Goal: Information Seeking & Learning: Learn about a topic

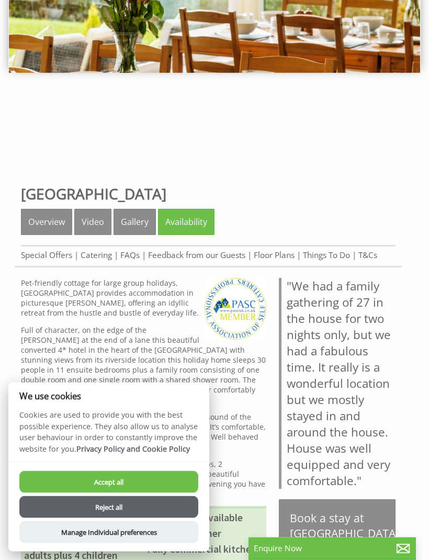
scroll to position [166, 0]
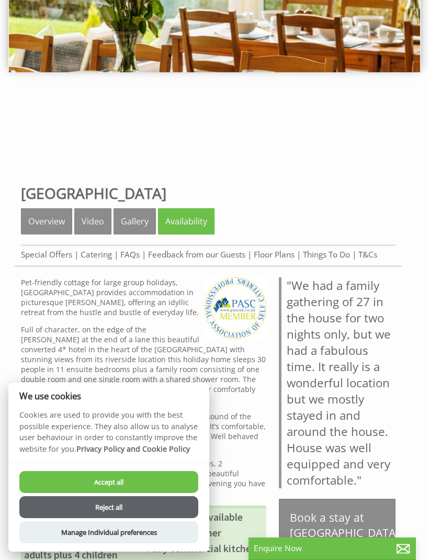
click at [42, 219] on link "Overview" at bounding box center [46, 221] width 51 height 26
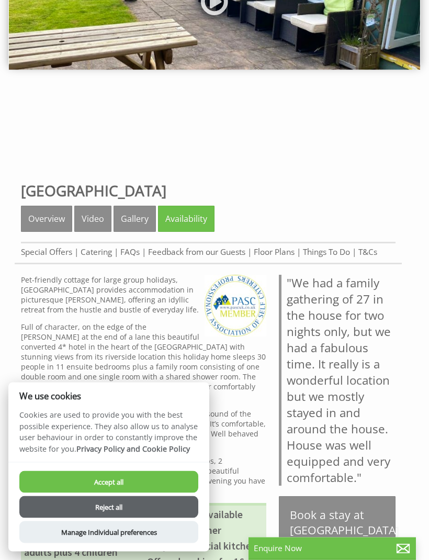
scroll to position [169, 0]
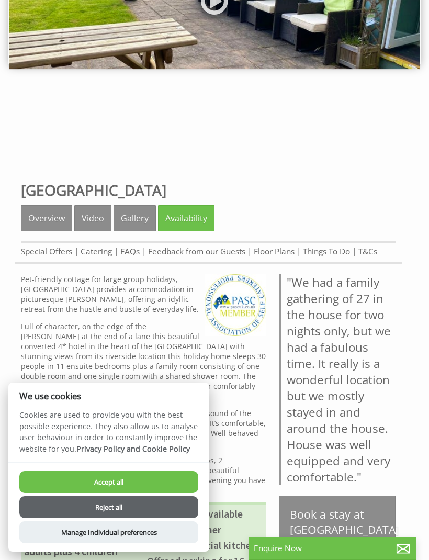
click at [112, 493] on button "Accept all" at bounding box center [108, 482] width 179 height 22
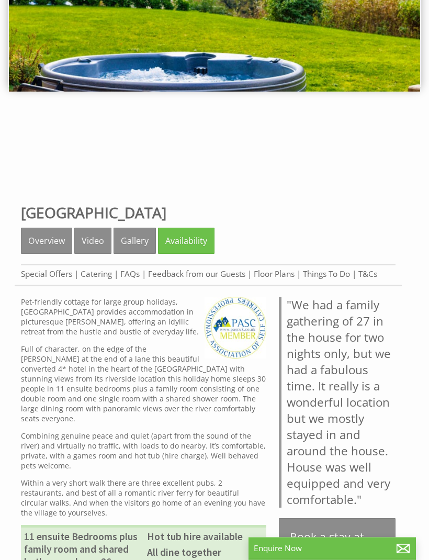
scroll to position [142, 0]
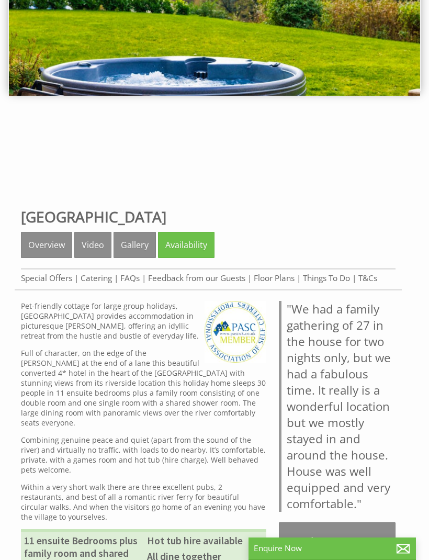
click at [94, 249] on link "Video" at bounding box center [92, 245] width 37 height 26
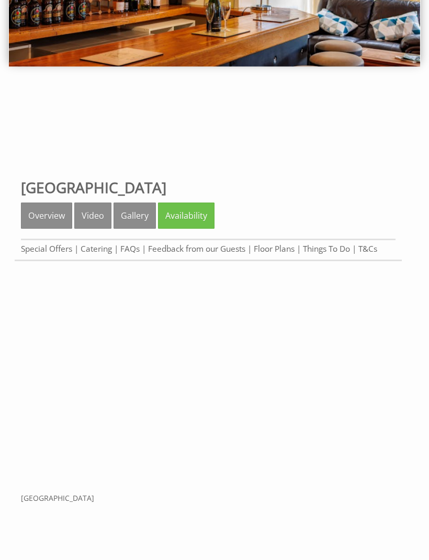
scroll to position [172, 0]
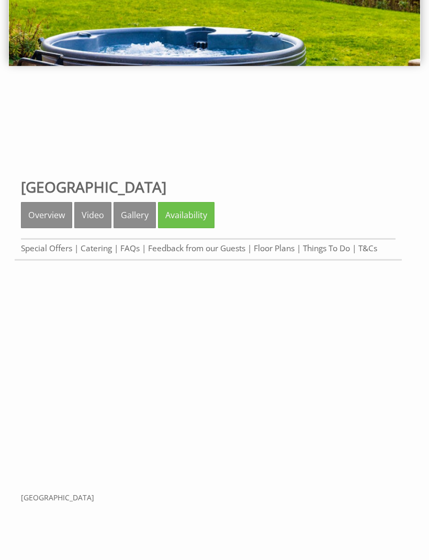
click at [134, 216] on link "Gallery" at bounding box center [134, 215] width 42 height 26
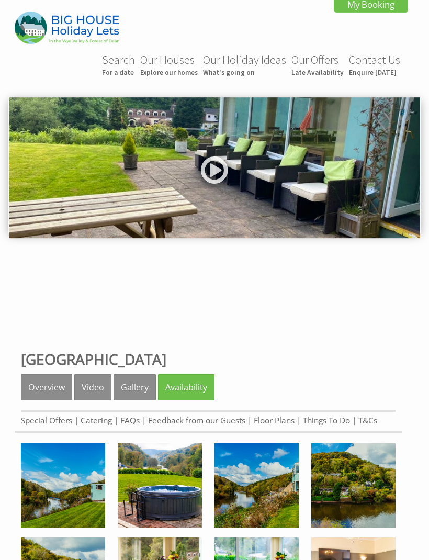
click at [211, 168] on link at bounding box center [214, 173] width 31 height 43
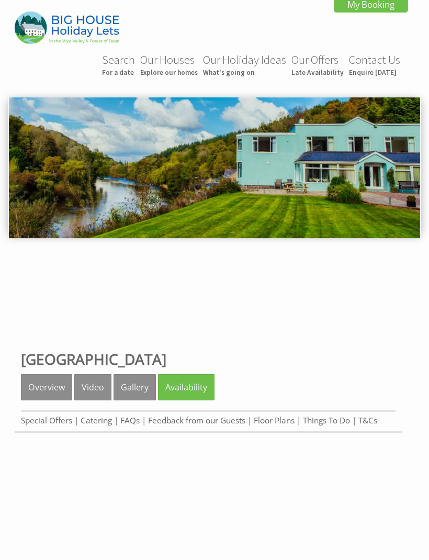
scroll to position [370, 0]
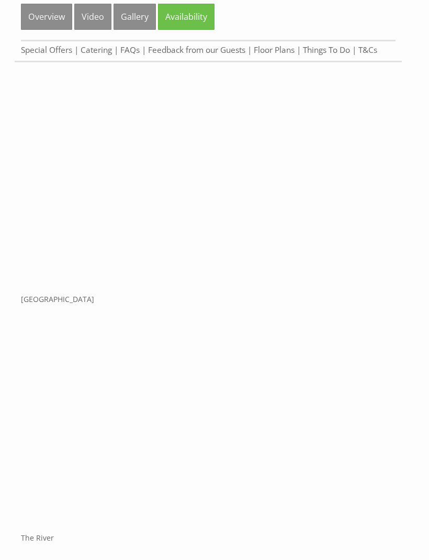
click at [276, 52] on link "Floor Plans" at bounding box center [274, 49] width 41 height 11
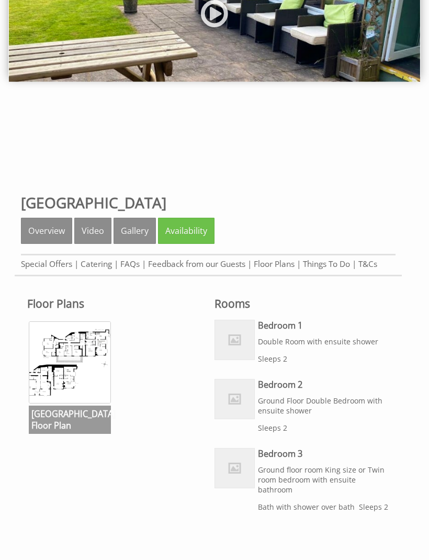
scroll to position [156, 0]
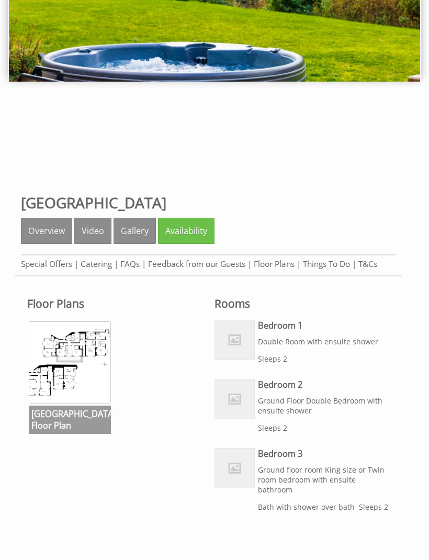
click at [81, 384] on img at bounding box center [70, 362] width 82 height 82
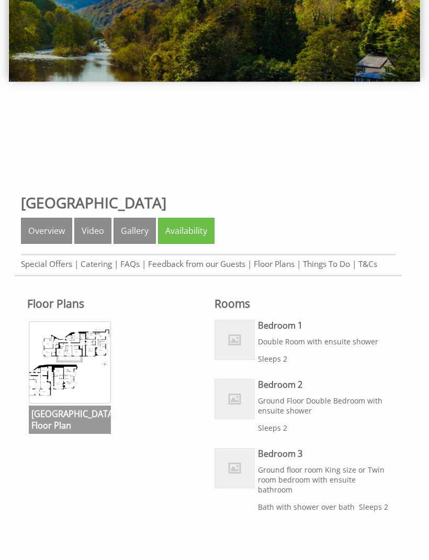
click at [131, 235] on link "Gallery" at bounding box center [134, 231] width 42 height 26
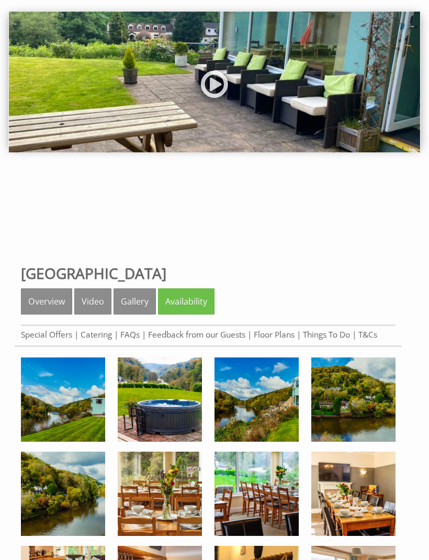
scroll to position [87, 0]
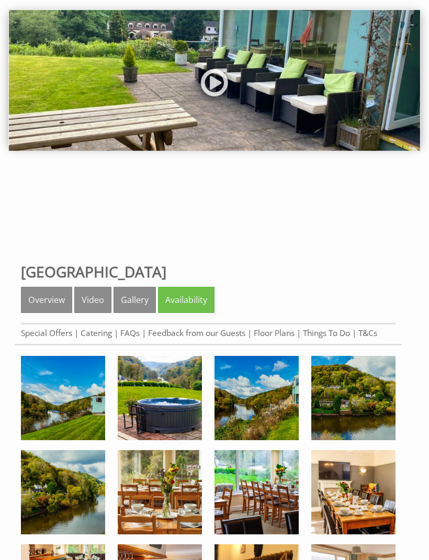
click at [70, 403] on img at bounding box center [63, 398] width 84 height 84
